Goal: Obtain resource: Download file/media

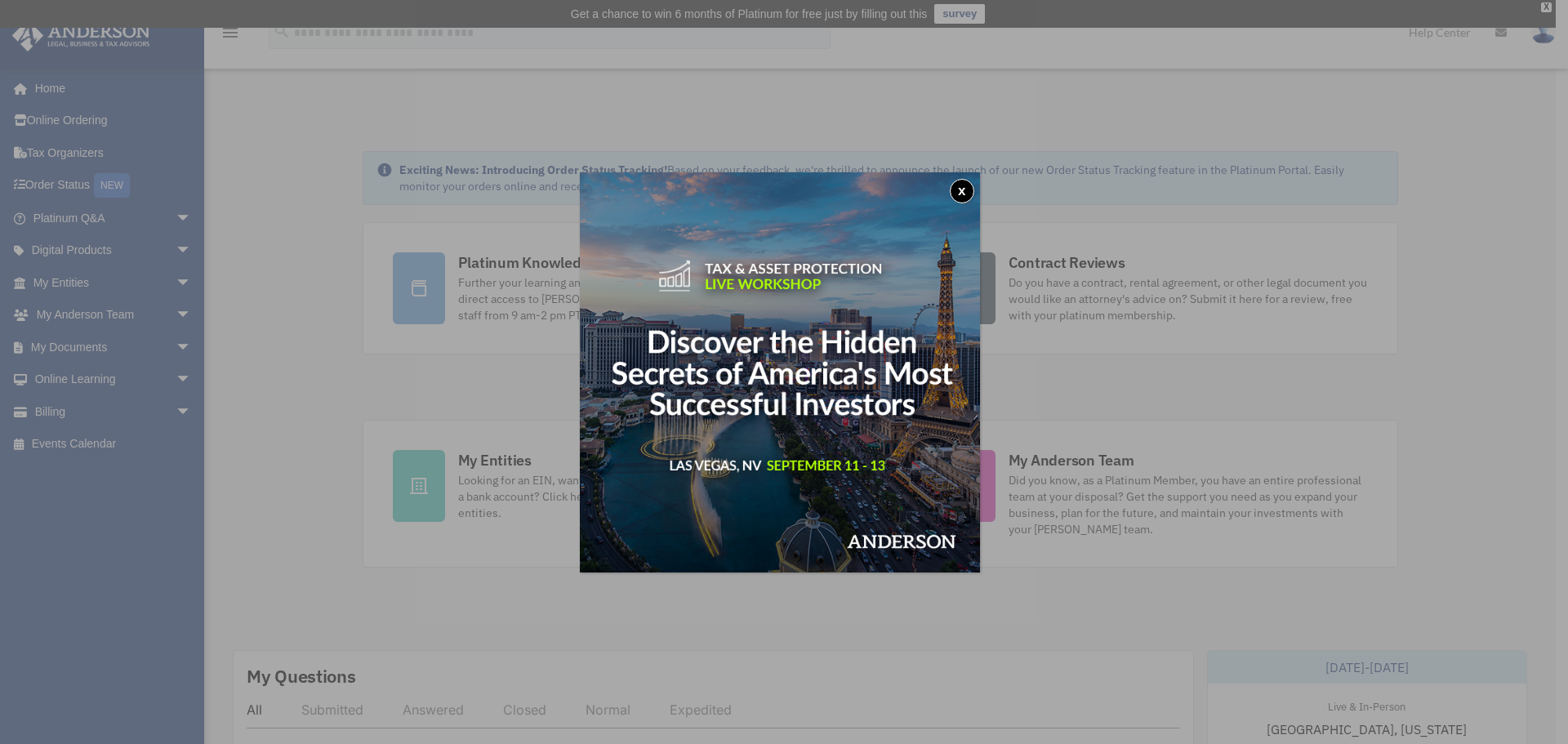
click at [61, 347] on div "x" at bounding box center [784, 372] width 1568 height 744
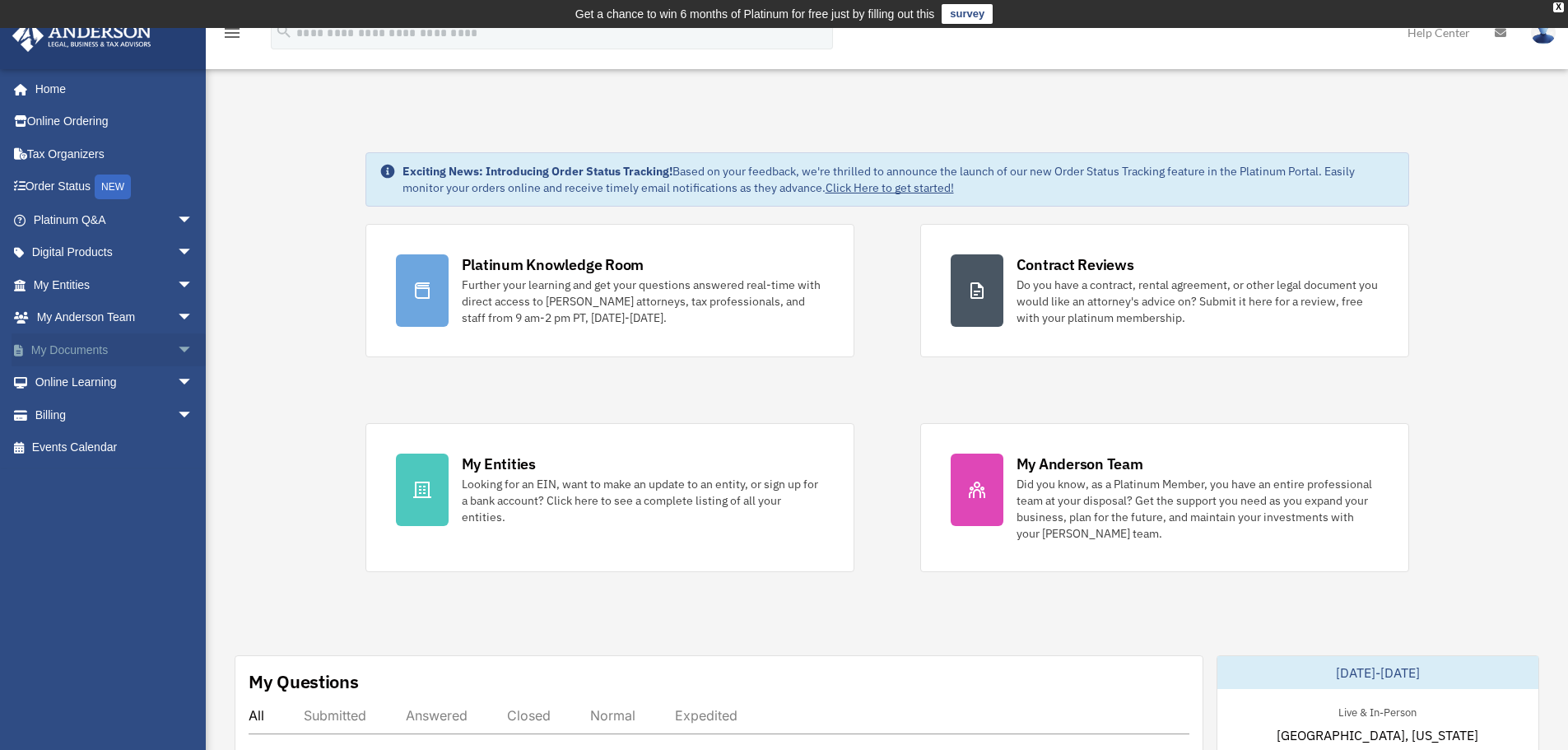
click at [177, 346] on span "arrow_drop_down" at bounding box center [193, 350] width 33 height 33
click at [68, 378] on link "Box" at bounding box center [121, 382] width 195 height 33
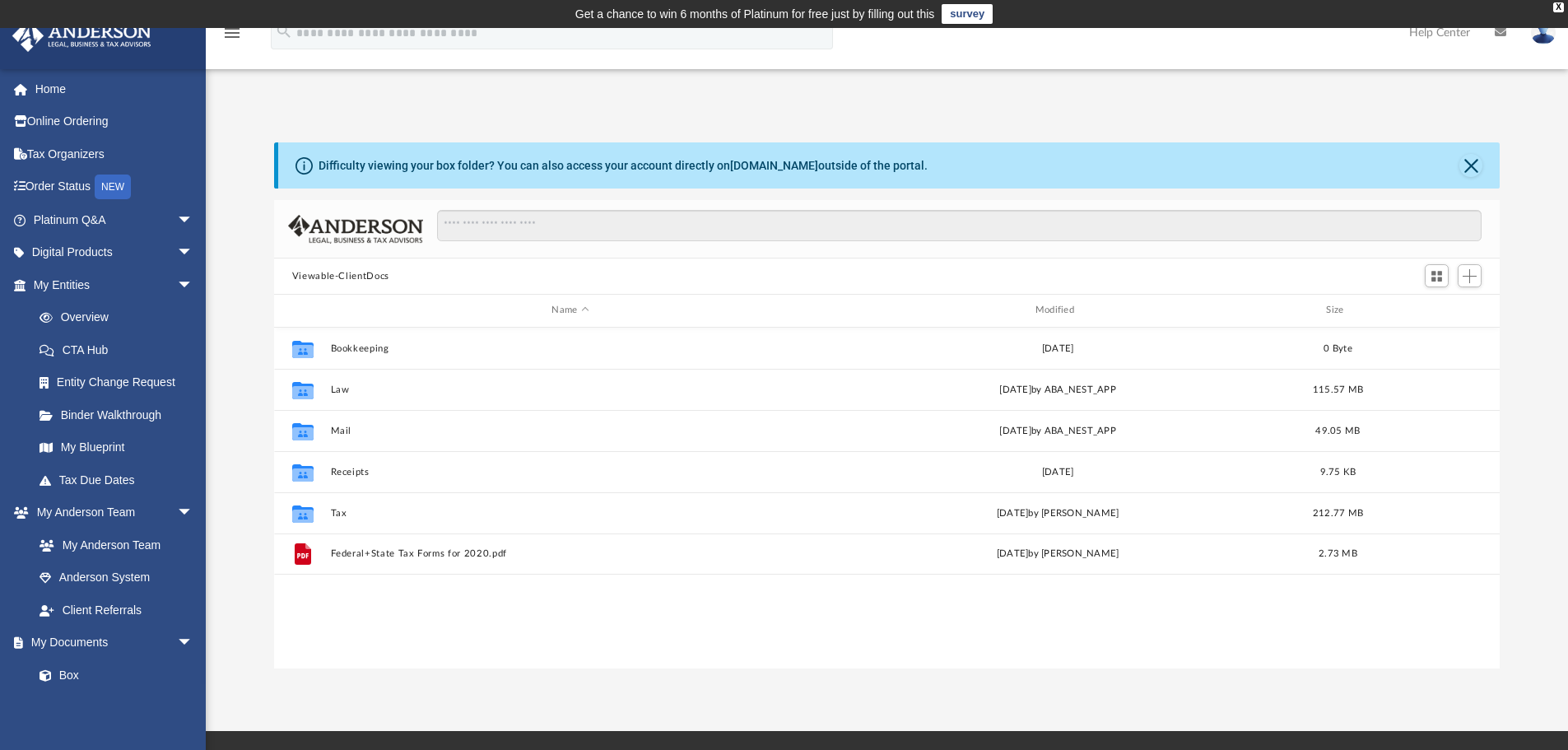
scroll to position [362, 1214]
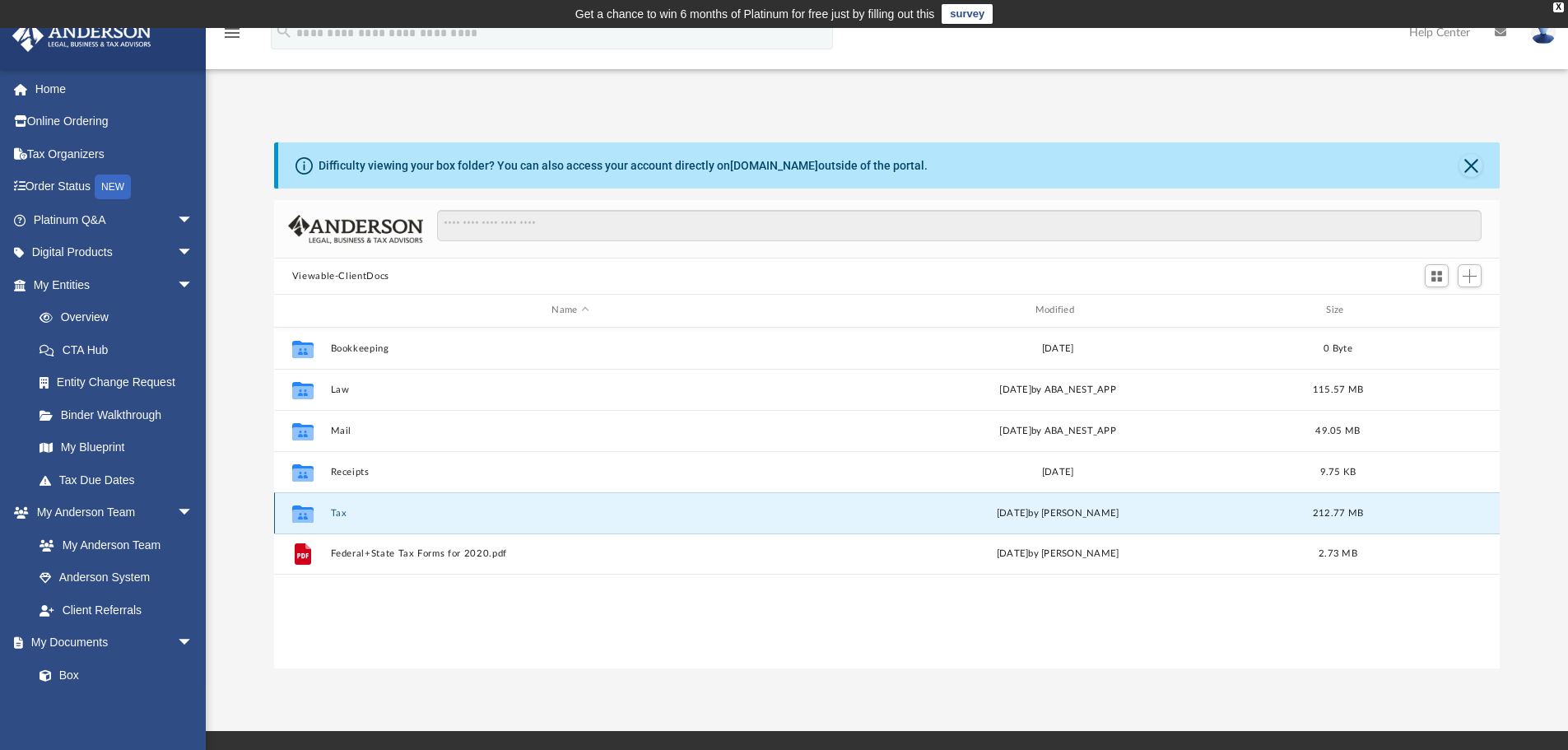
click at [337, 512] on button "Tax" at bounding box center [570, 513] width 480 height 11
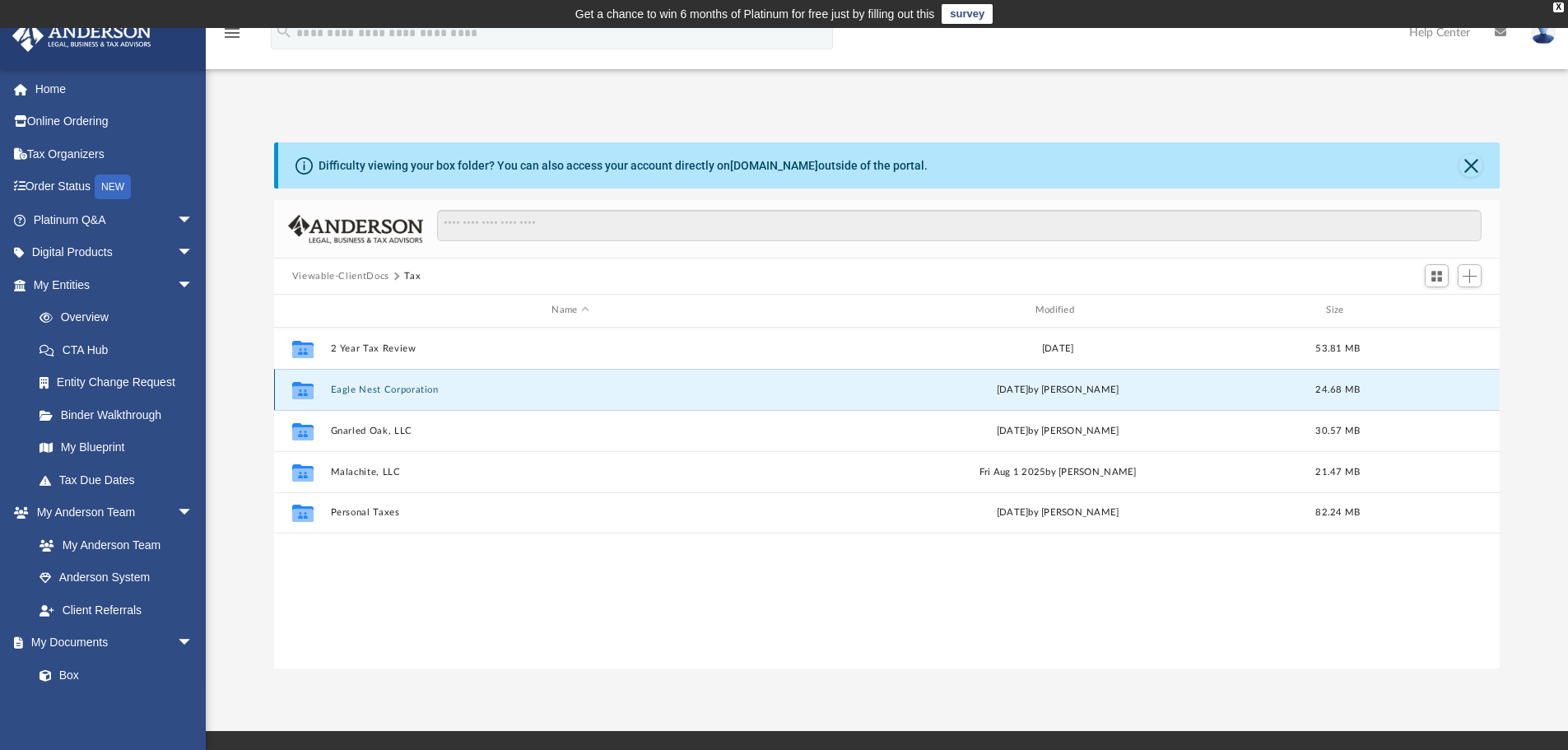
click at [372, 389] on button "Eagle Nest Corporation" at bounding box center [570, 389] width 480 height 11
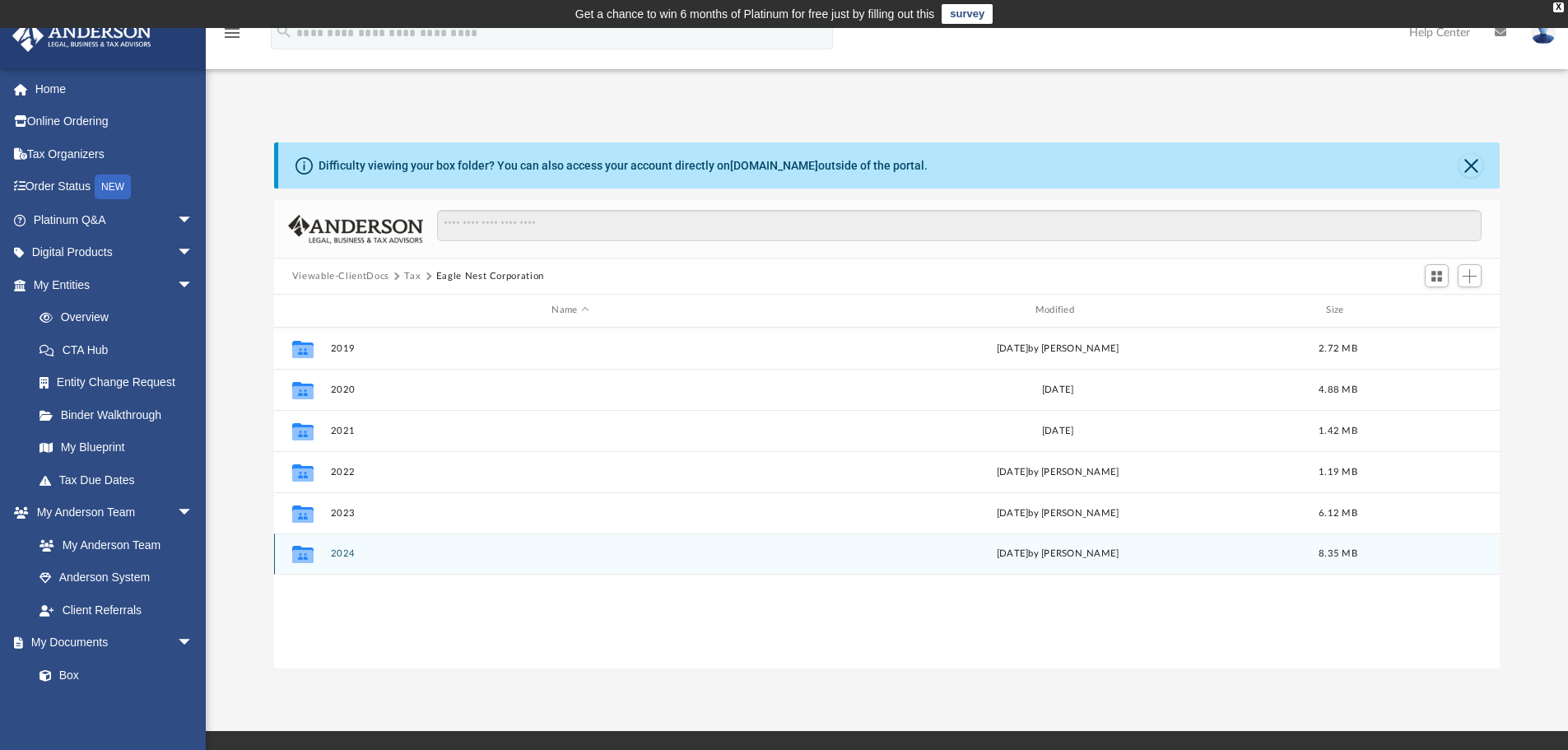
click at [337, 554] on button "2024" at bounding box center [570, 553] width 480 height 11
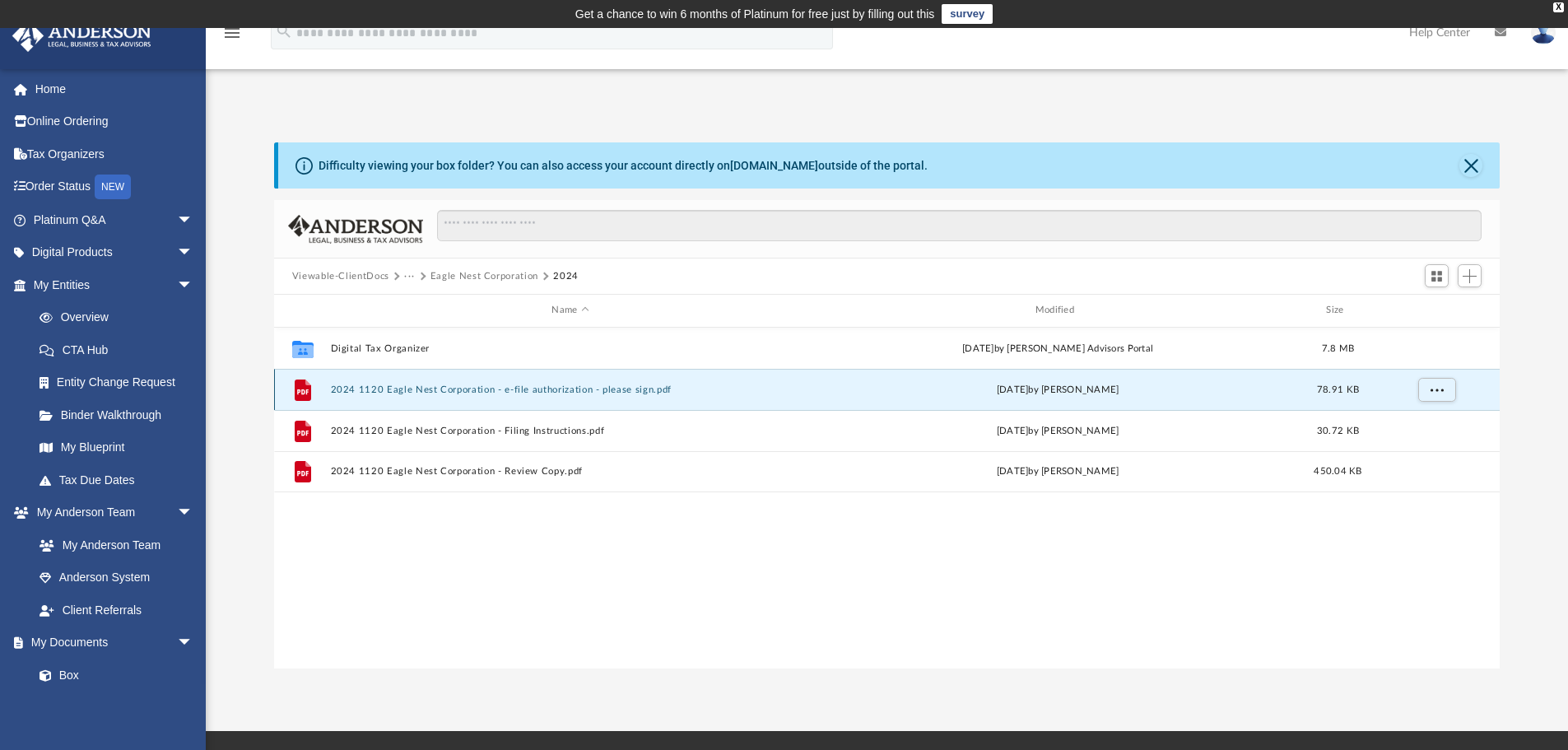
click at [382, 389] on button "2024 1120 Eagle Nest Corporation - e-file authorization - please sign.pdf" at bounding box center [570, 389] width 480 height 11
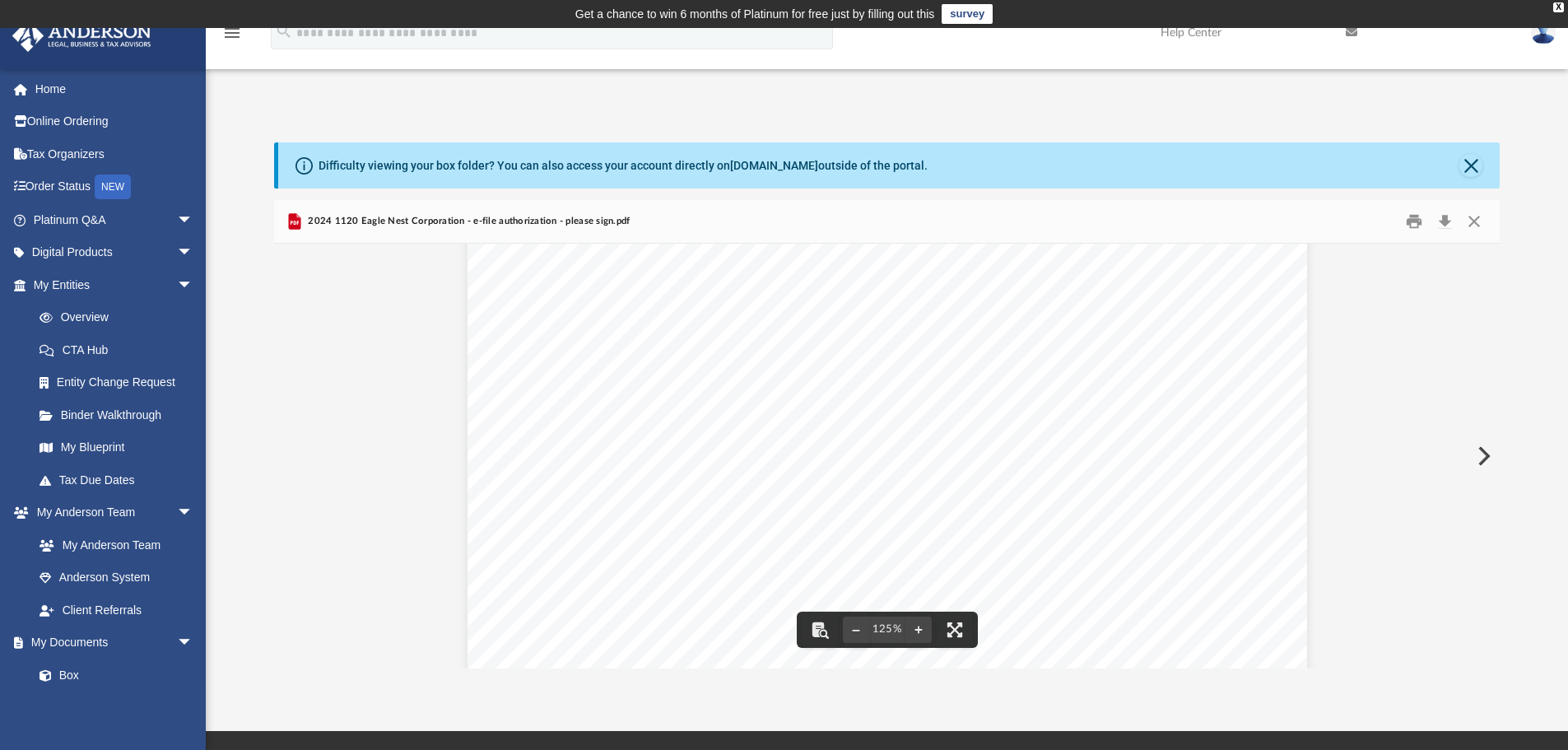
scroll to position [411, 0]
click at [701, 503] on div "For calendar year 2024, or tax year beginning , 2024, ending , 20 410211 12-23-…" at bounding box center [886, 387] width 839 height 1086
click at [684, 494] on div "For calendar year 2024, or tax year beginning , 2024, ending , 20 410211 12-23-…" at bounding box center [886, 387] width 839 height 1086
click at [291, 221] on icon "Preview" at bounding box center [294, 221] width 13 height 16
